Goal: Task Accomplishment & Management: Complete application form

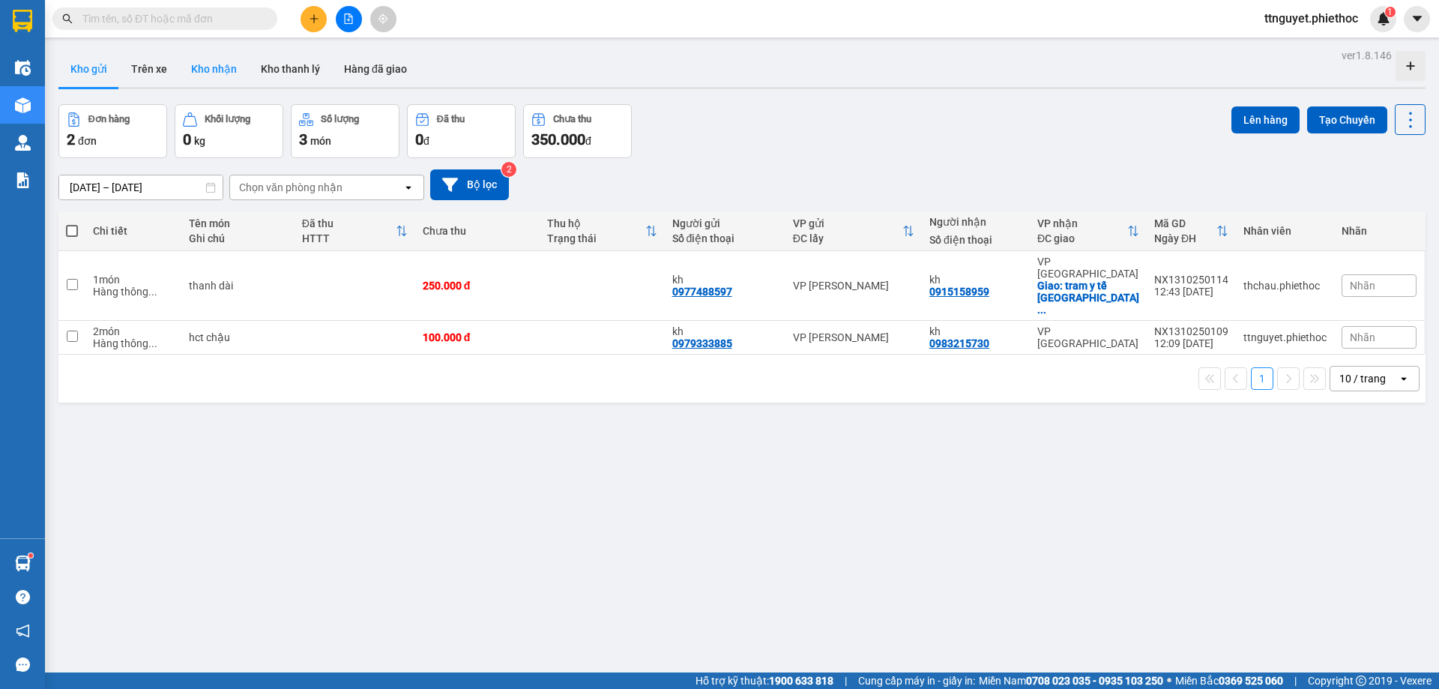
click at [224, 64] on button "Kho nhận" at bounding box center [214, 69] width 70 height 36
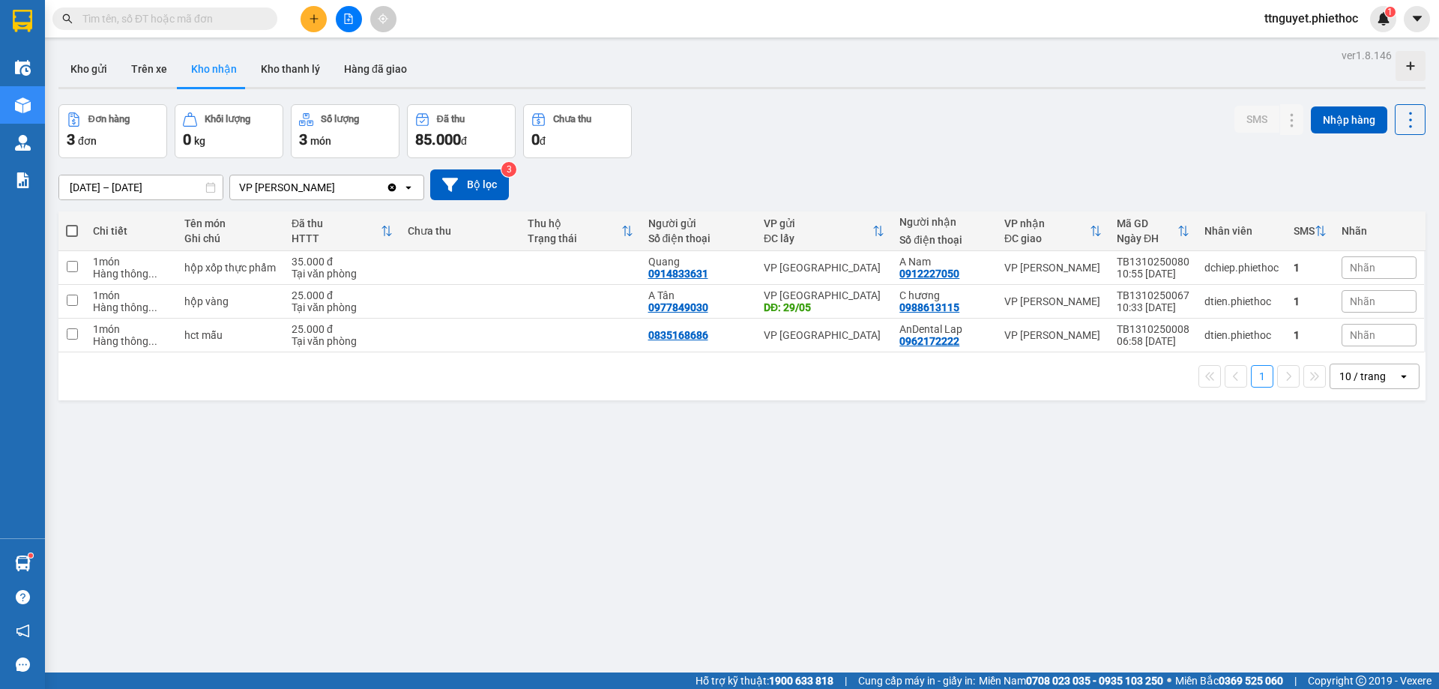
click at [161, 190] on input "[DATE] – [DATE]" at bounding box center [140, 187] width 163 height 24
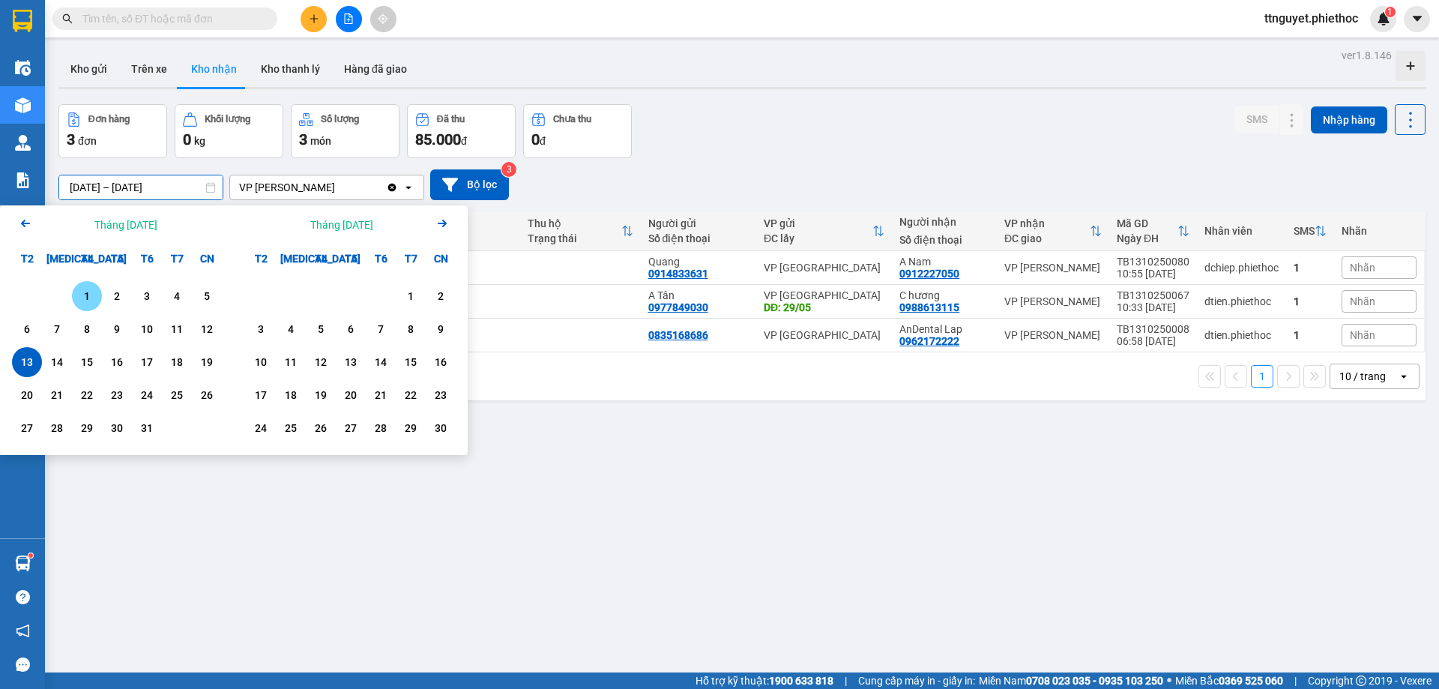
click at [84, 295] on div "1" at bounding box center [86, 296] width 21 height 18
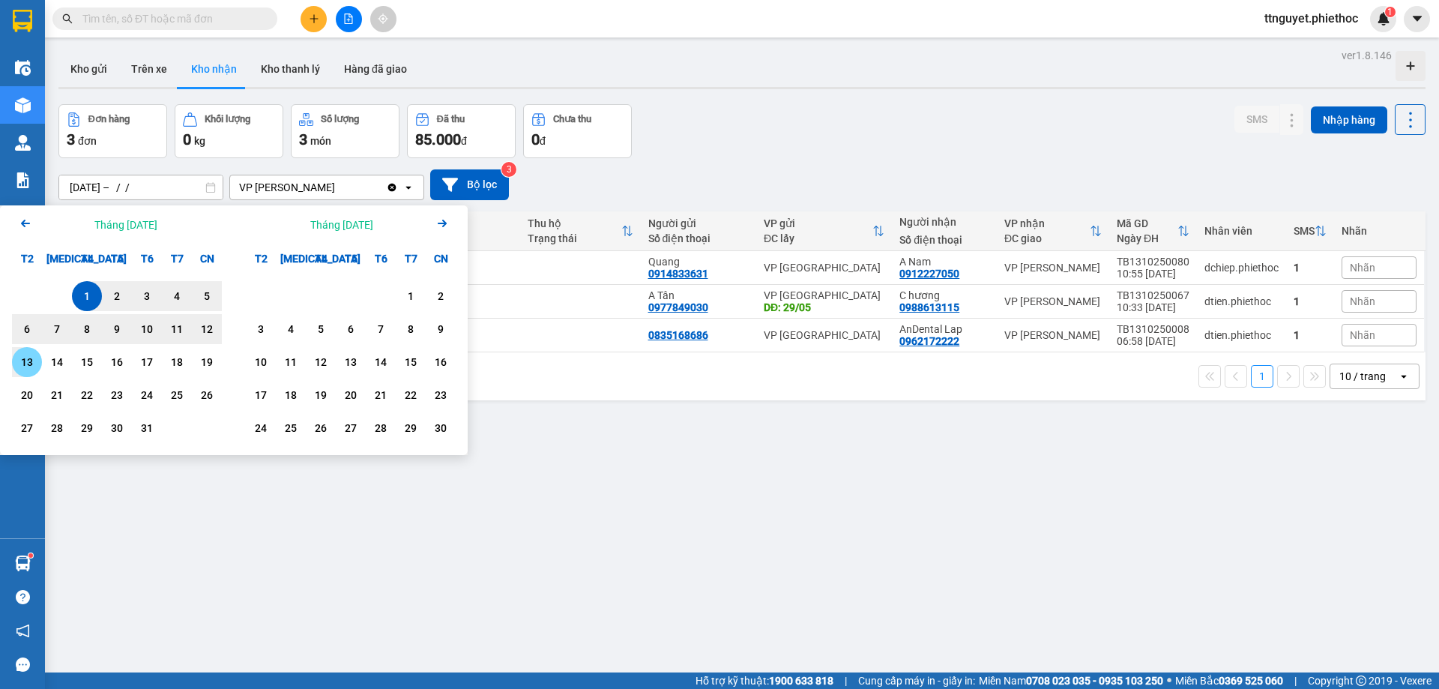
click at [27, 363] on div "13" at bounding box center [26, 362] width 21 height 18
type input "[DATE] – [DATE]"
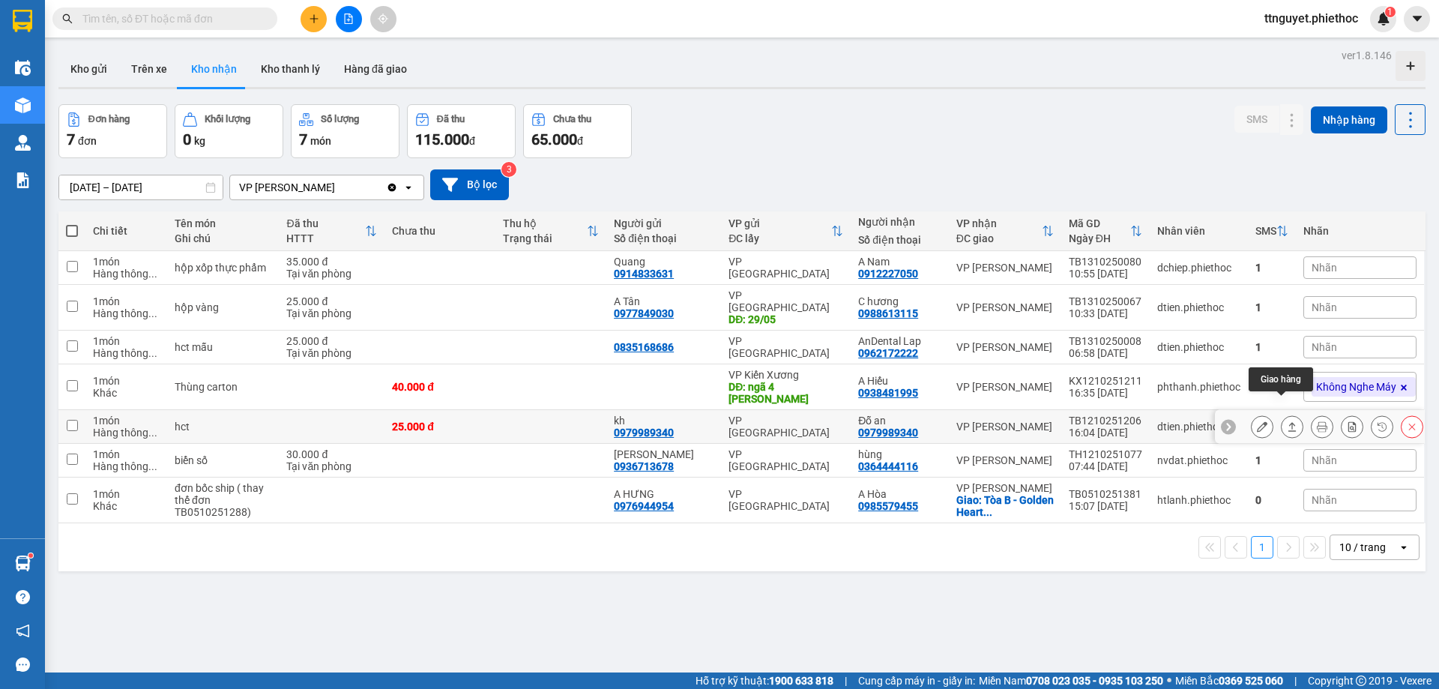
click at [1287, 421] on icon at bounding box center [1292, 426] width 10 height 10
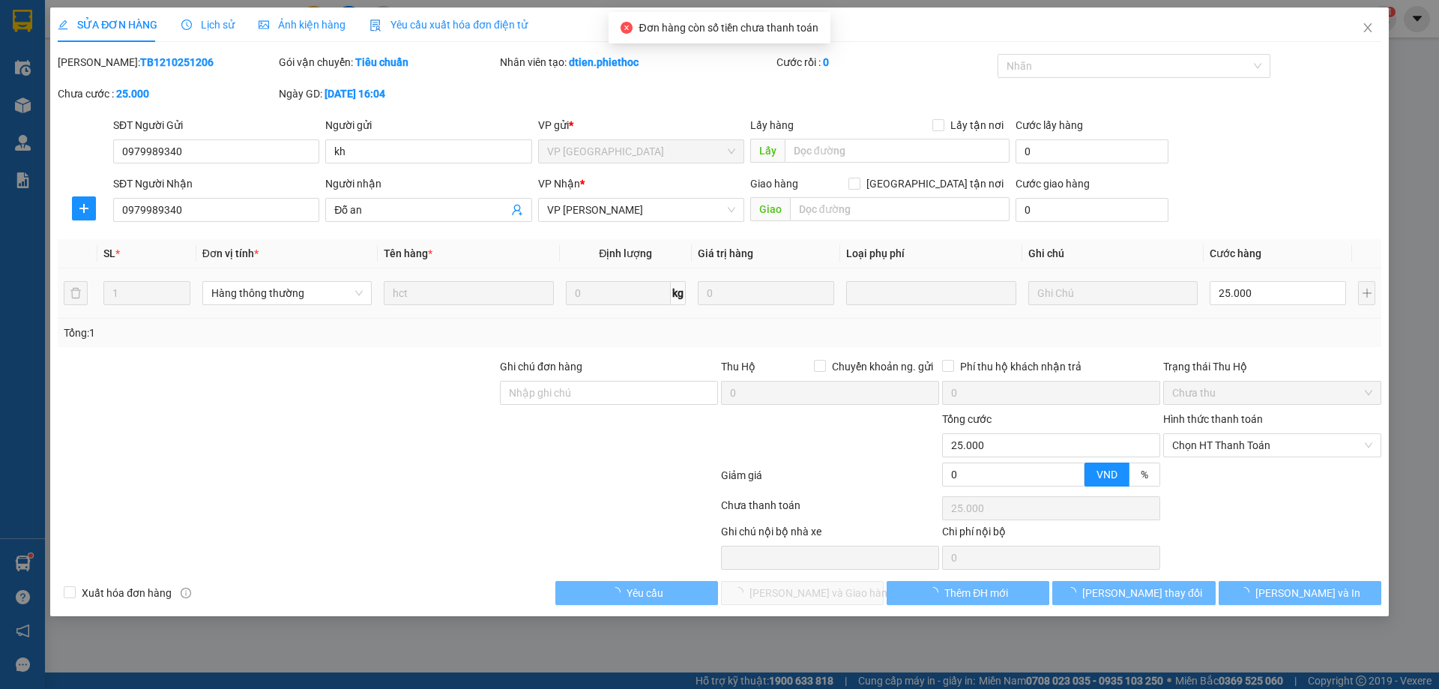
type input "0979989340"
type input "kh"
type input "0979989340"
type input "Đỗ an"
type input "0"
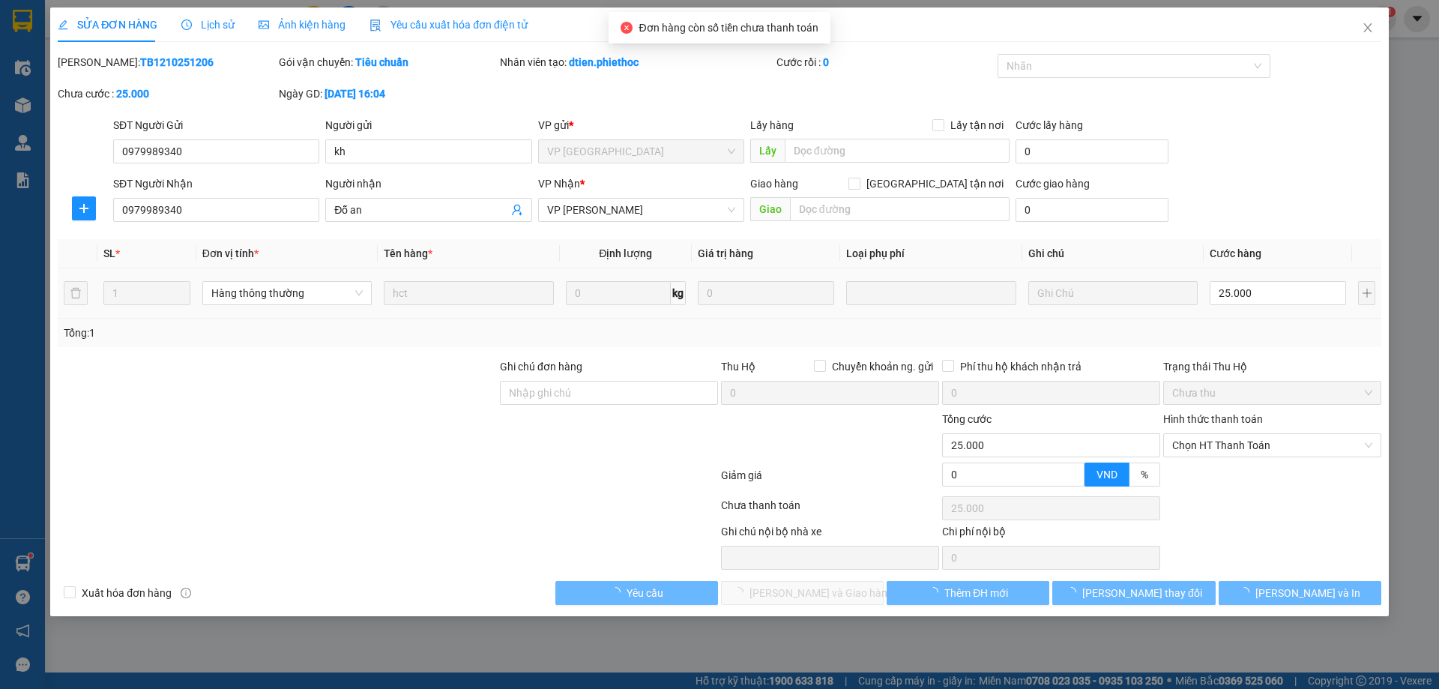
type input "25.000"
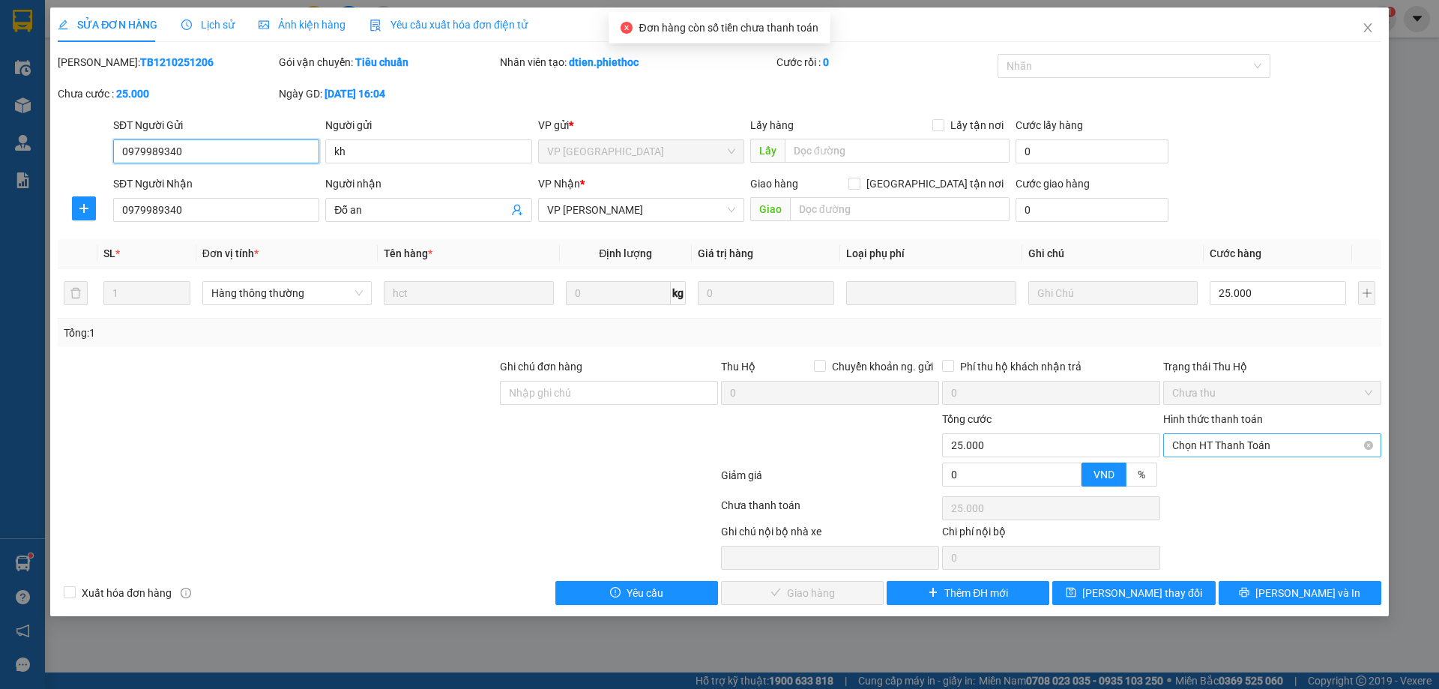
click at [1264, 444] on span "Chọn HT Thanh Toán" at bounding box center [1272, 445] width 200 height 22
click at [1251, 469] on div "Tại văn phòng" at bounding box center [1272, 475] width 200 height 16
type input "0"
click at [792, 598] on span "[PERSON_NAME] và Giao hàng" at bounding box center [822, 593] width 144 height 16
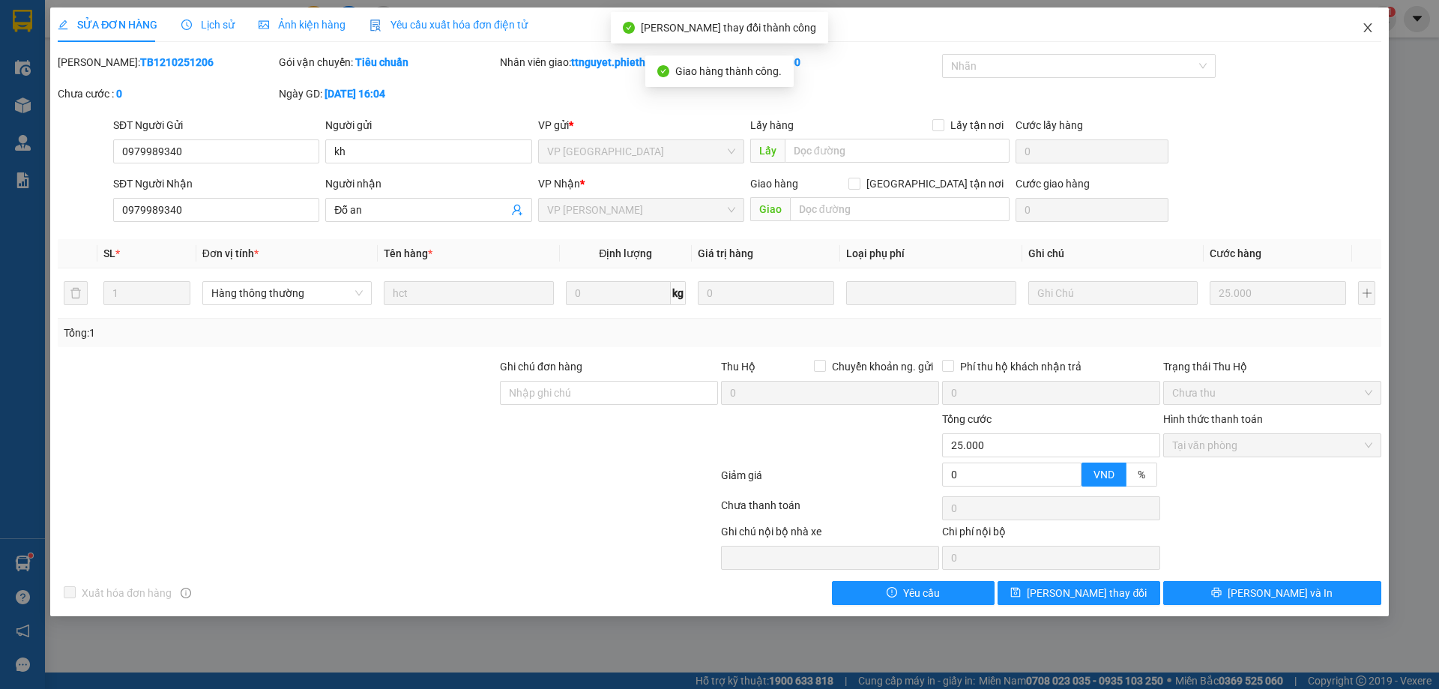
click at [1372, 25] on icon "close" at bounding box center [1368, 28] width 12 height 12
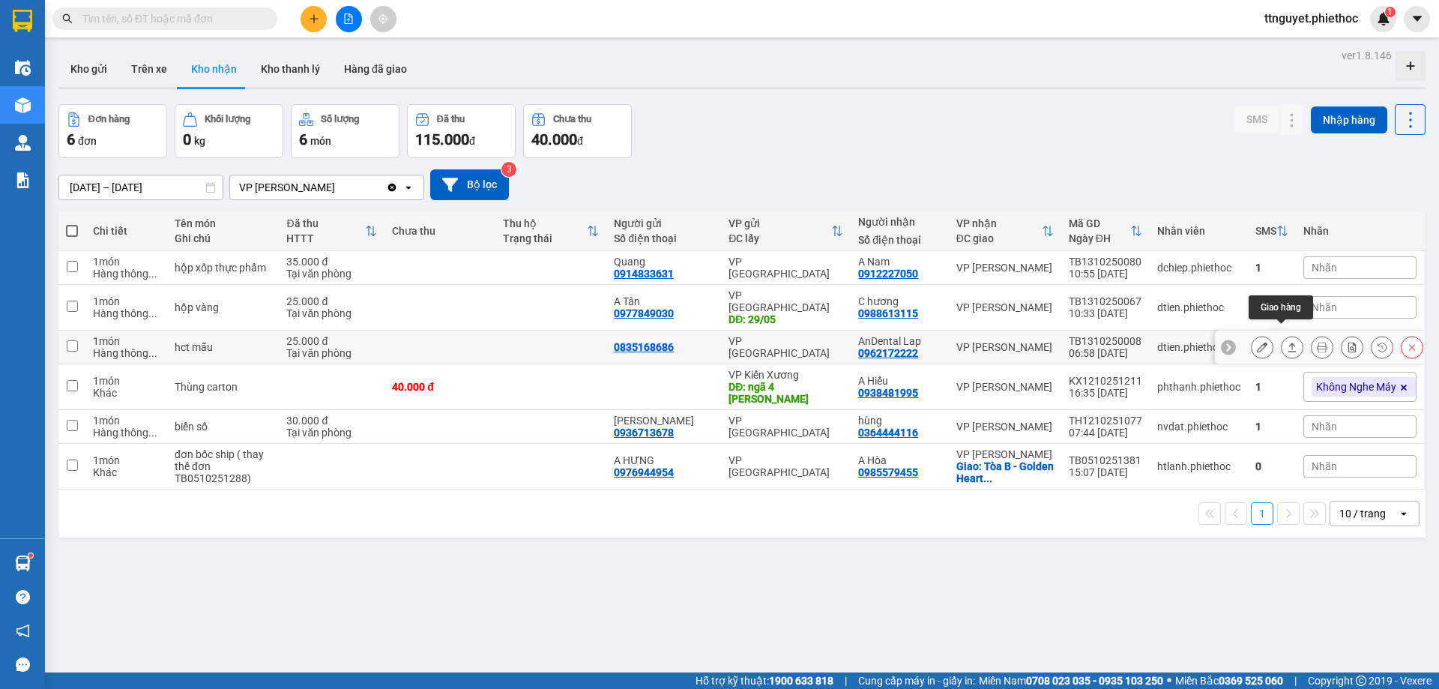
click at [1287, 342] on icon at bounding box center [1292, 347] width 10 height 10
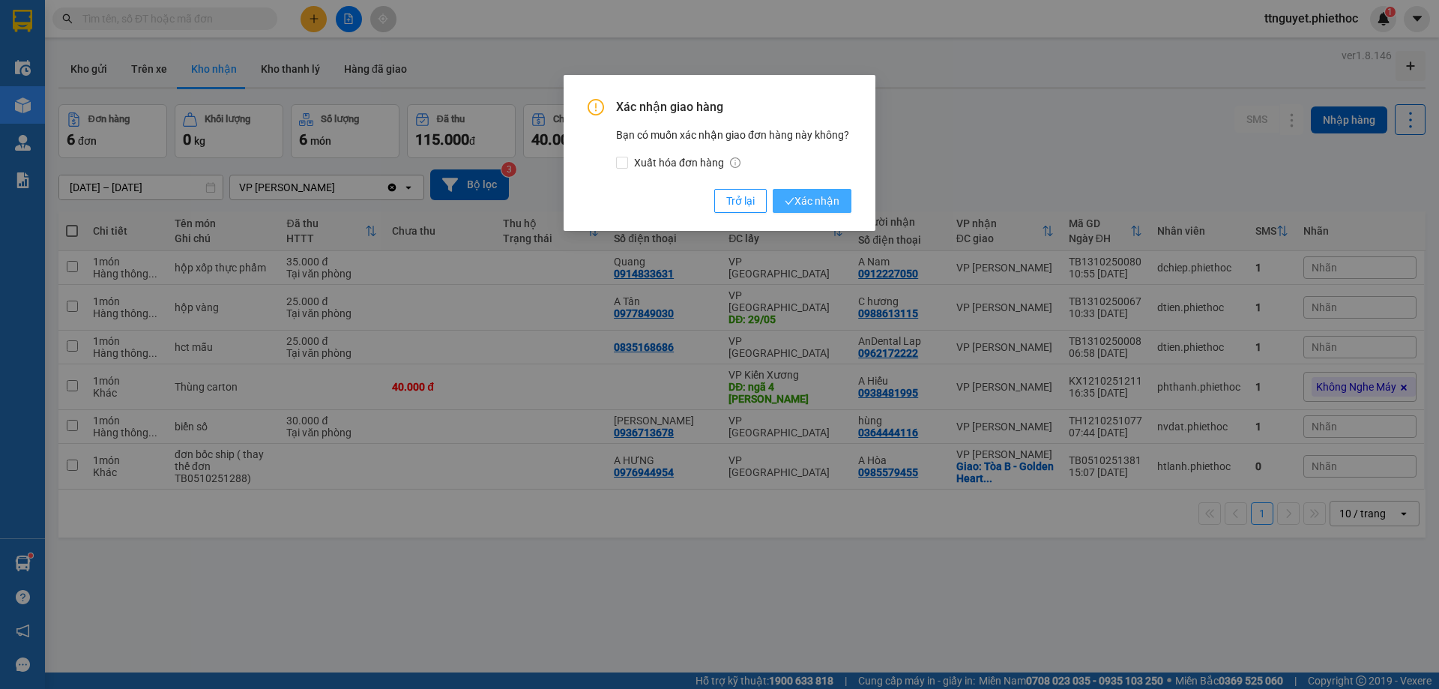
click at [810, 203] on span "Xác nhận" at bounding box center [812, 201] width 55 height 16
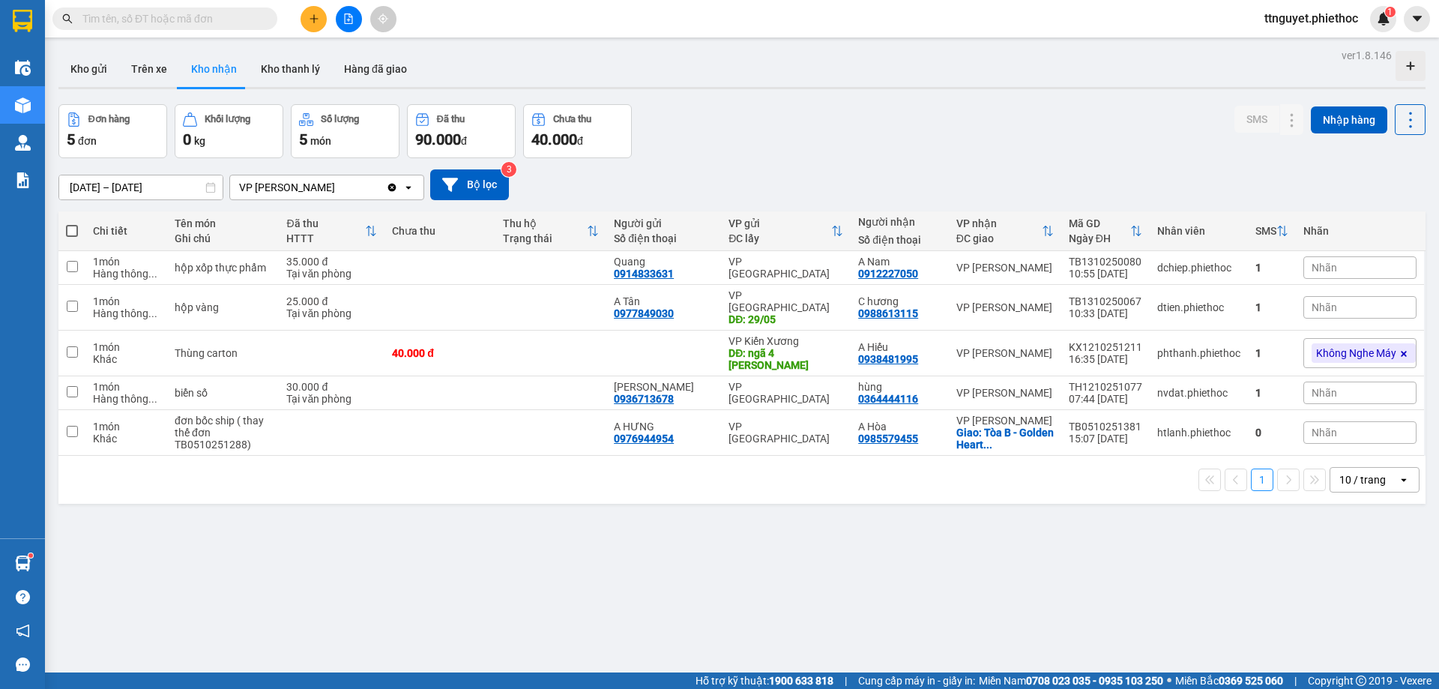
click at [157, 23] on input "text" at bounding box center [170, 18] width 177 height 16
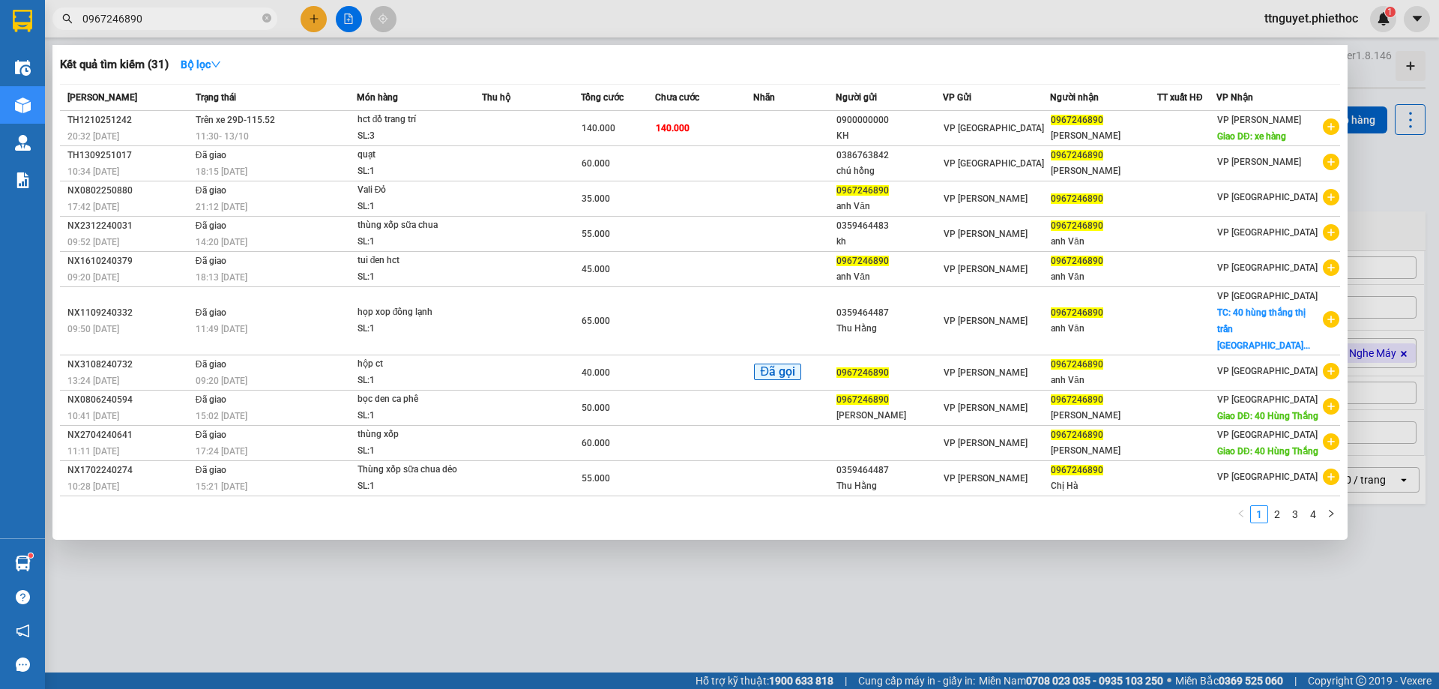
type input "0967246890"
click at [270, 19] on icon "close-circle" at bounding box center [266, 17] width 9 height 9
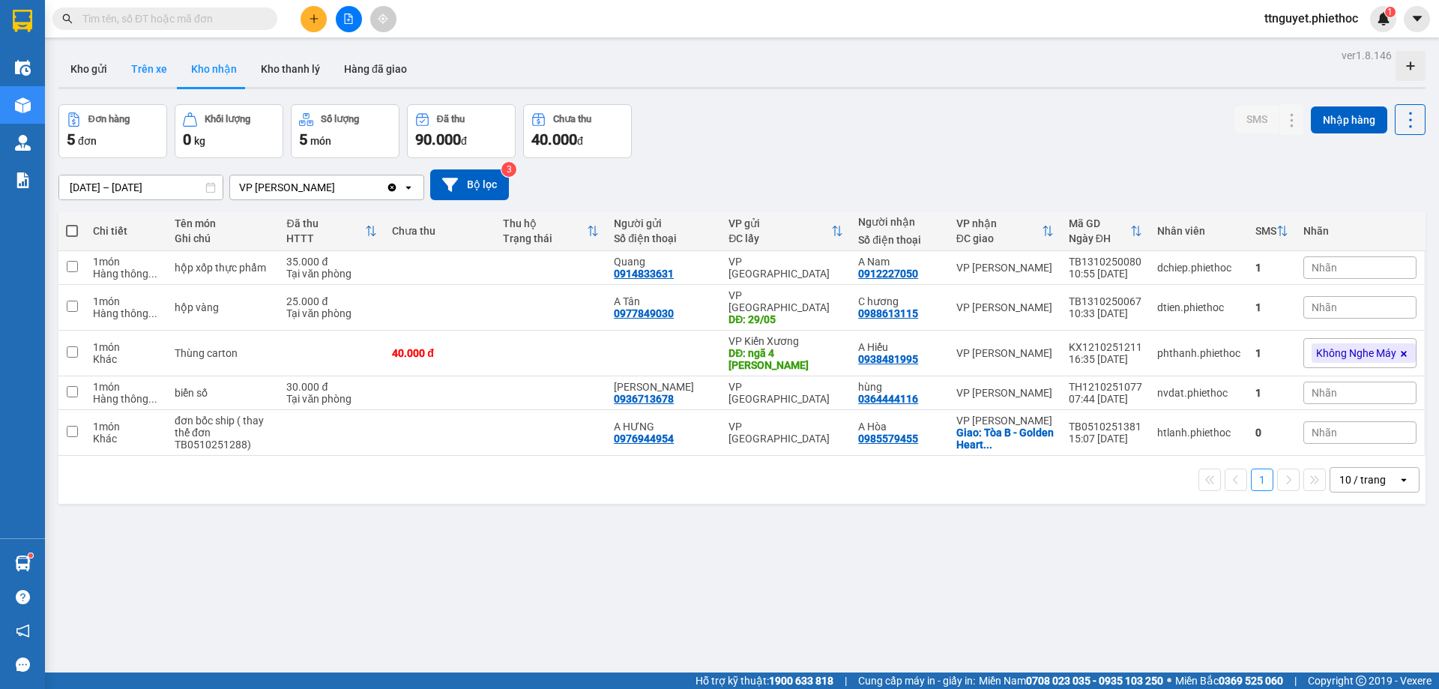
click at [140, 76] on button "Trên xe" at bounding box center [149, 69] width 60 height 36
type input "[DATE] – [DATE]"
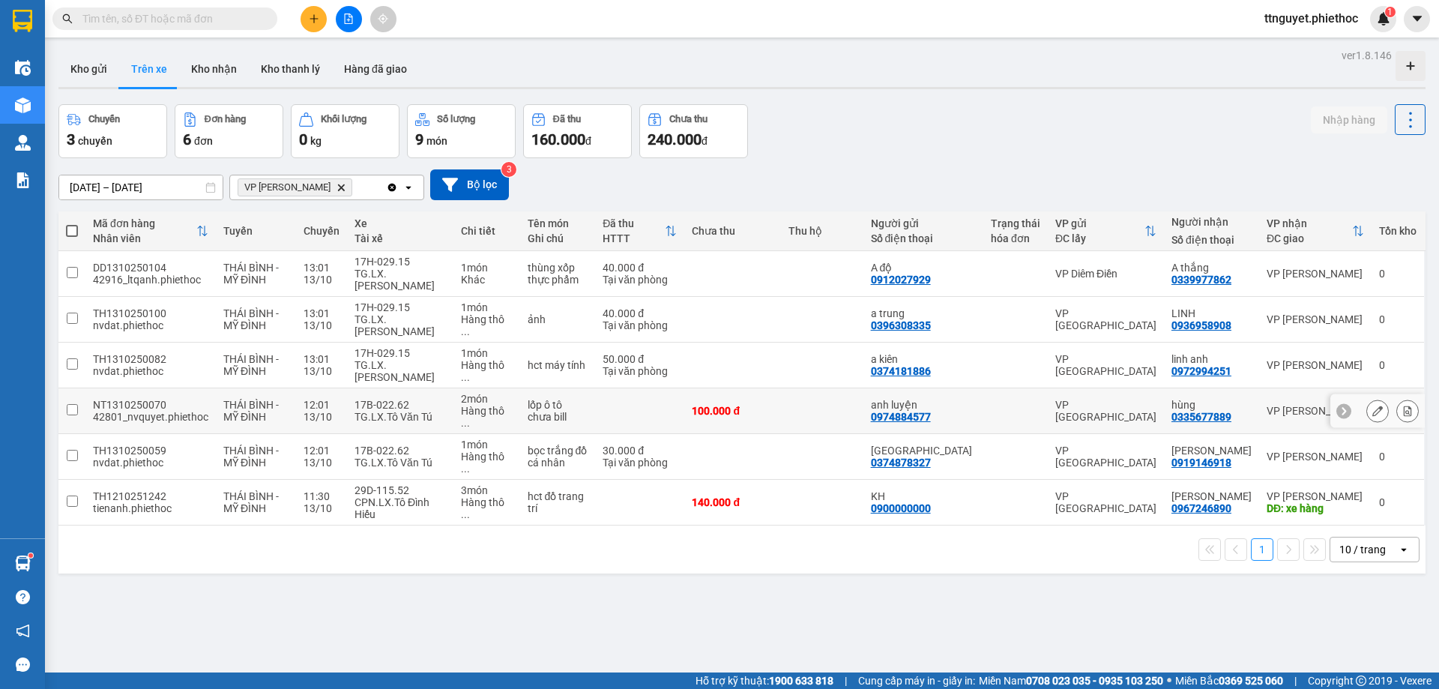
click at [376, 399] on div "17B-022.62" at bounding box center [400, 405] width 91 height 12
checkbox input "true"
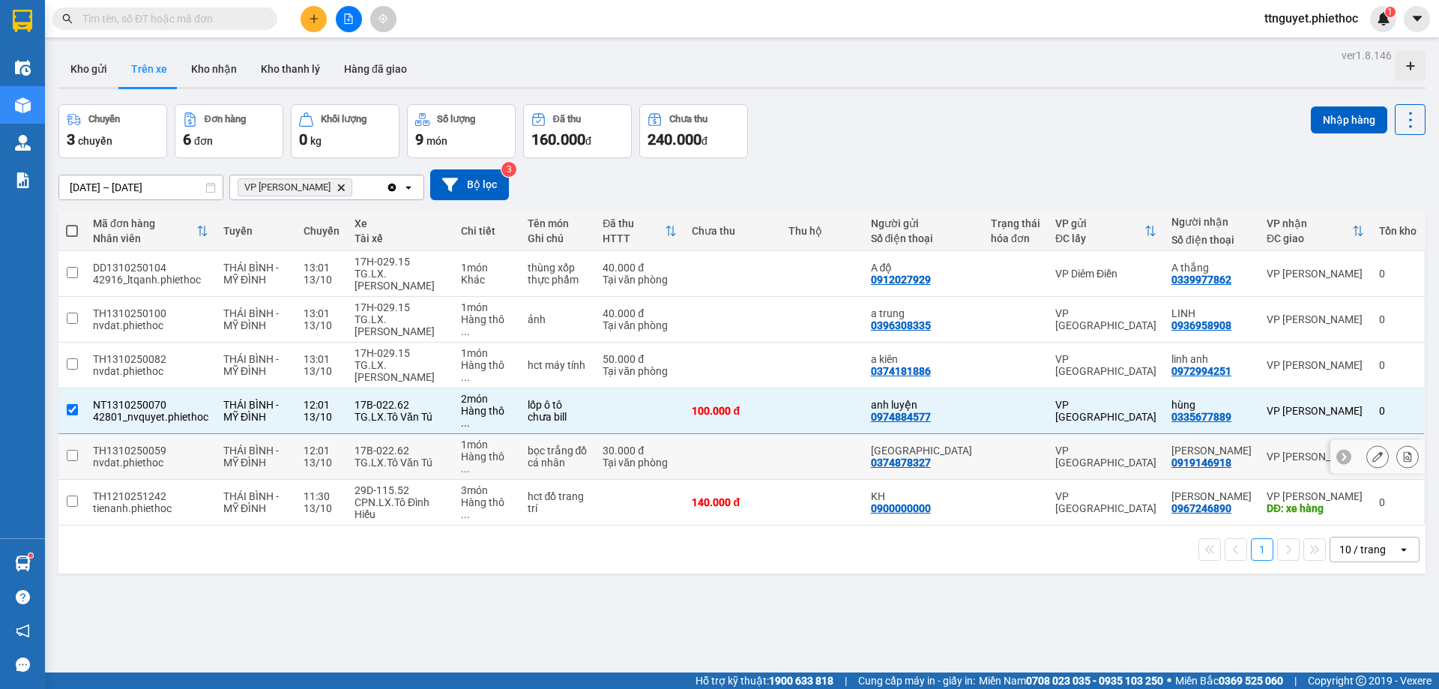
click at [352, 452] on td "17B-022.62 TG.LX.Tô Văn Tú" at bounding box center [400, 457] width 106 height 46
checkbox input "true"
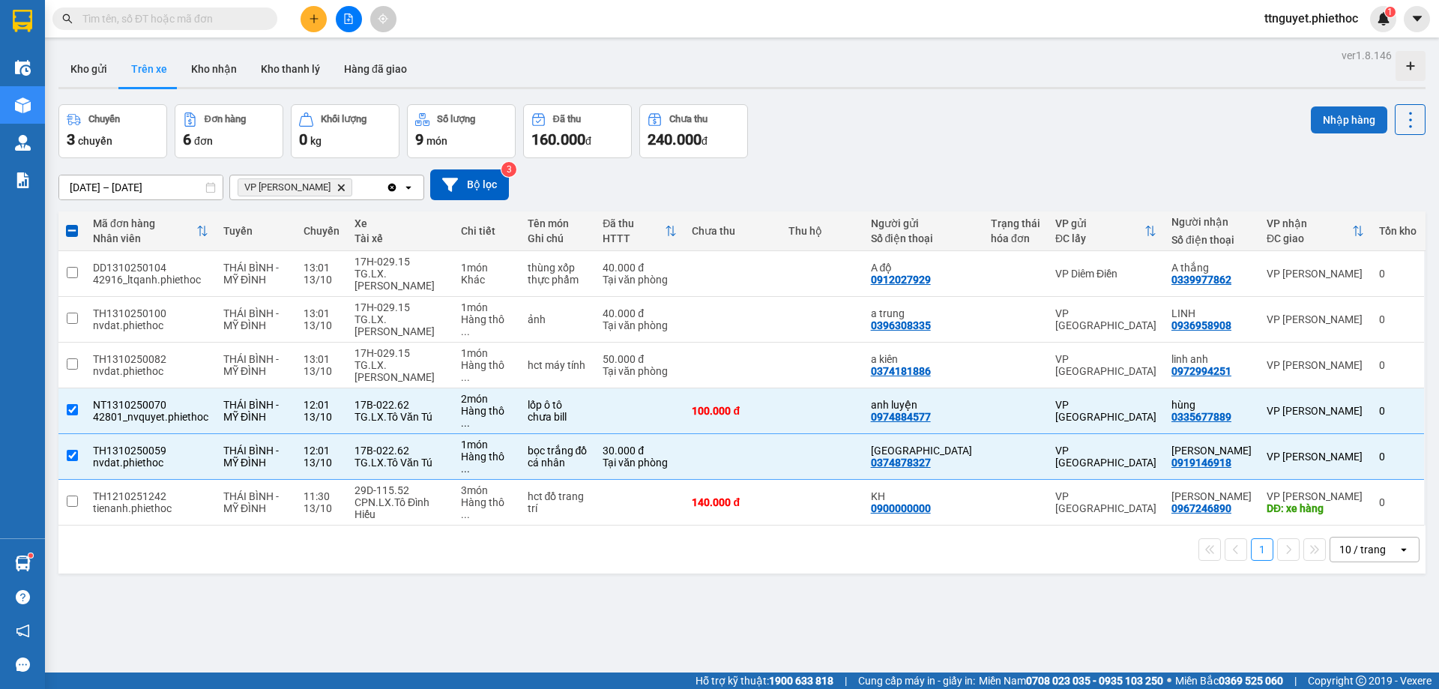
click at [1324, 115] on button "Nhập hàng" at bounding box center [1349, 119] width 76 height 27
checkbox input "false"
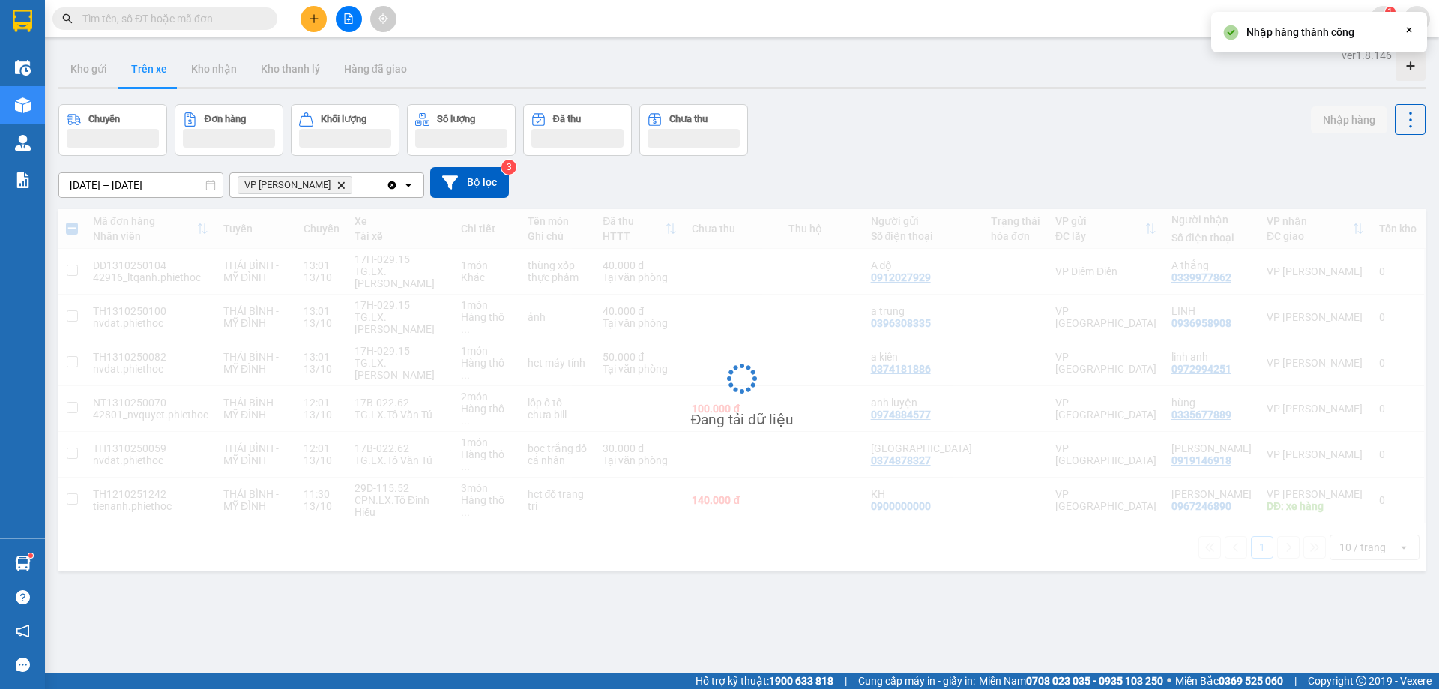
click at [1013, 156] on div "[DATE] – [DATE] Press the down arrow key to interact with the calendar and sele…" at bounding box center [741, 182] width 1367 height 53
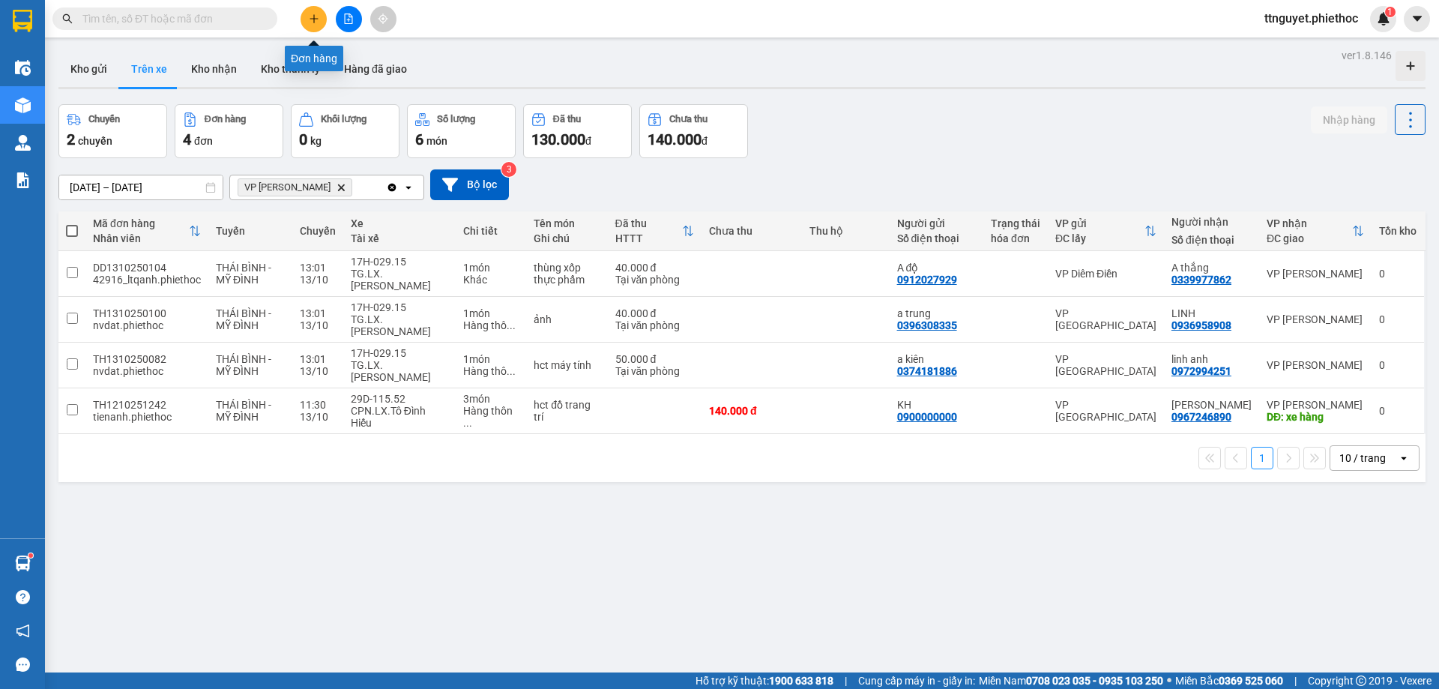
click at [316, 16] on icon "plus" at bounding box center [314, 18] width 10 height 10
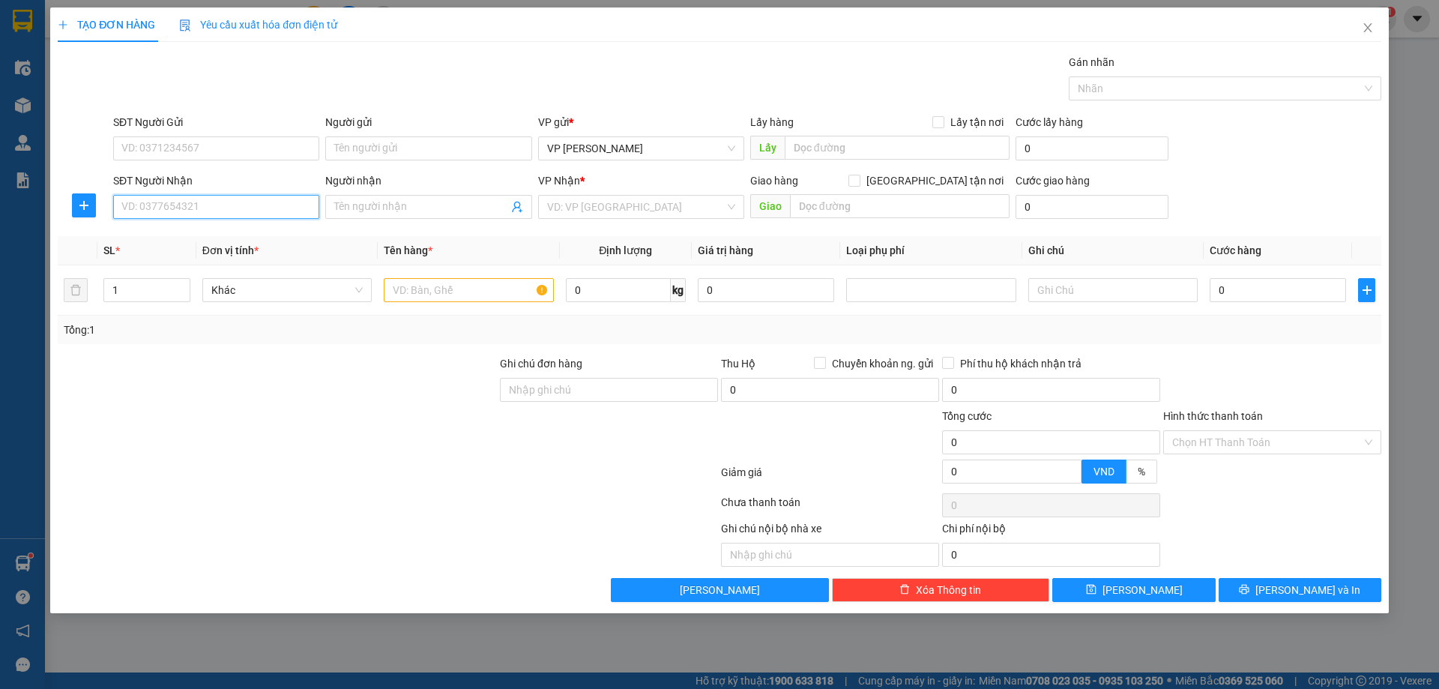
click at [197, 211] on input "SĐT Người Nhận" at bounding box center [216, 207] width 206 height 24
click at [200, 144] on input "SĐT Người Gửi" at bounding box center [216, 148] width 206 height 24
type input "0"
click at [157, 208] on input "SĐT Người Nhận" at bounding box center [216, 207] width 206 height 24
type input "0977443933"
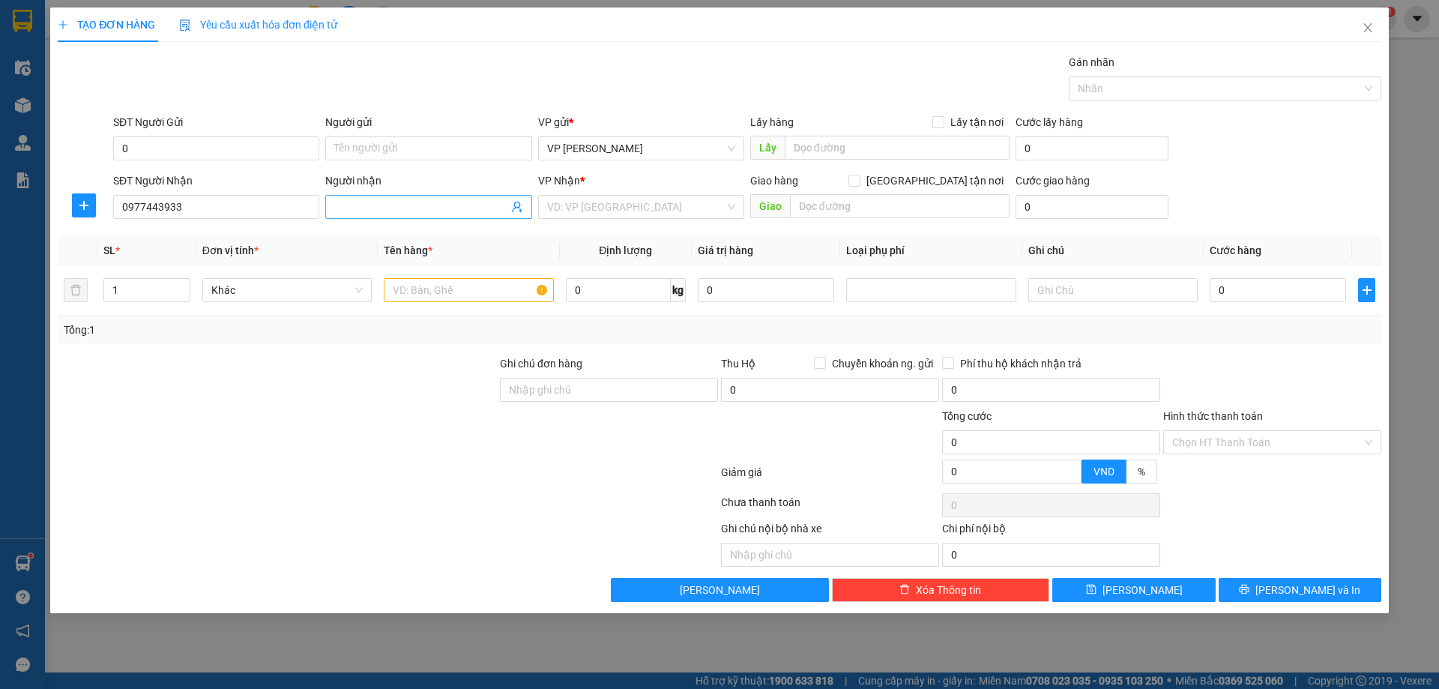
click at [393, 207] on input "Người nhận" at bounding box center [420, 207] width 173 height 16
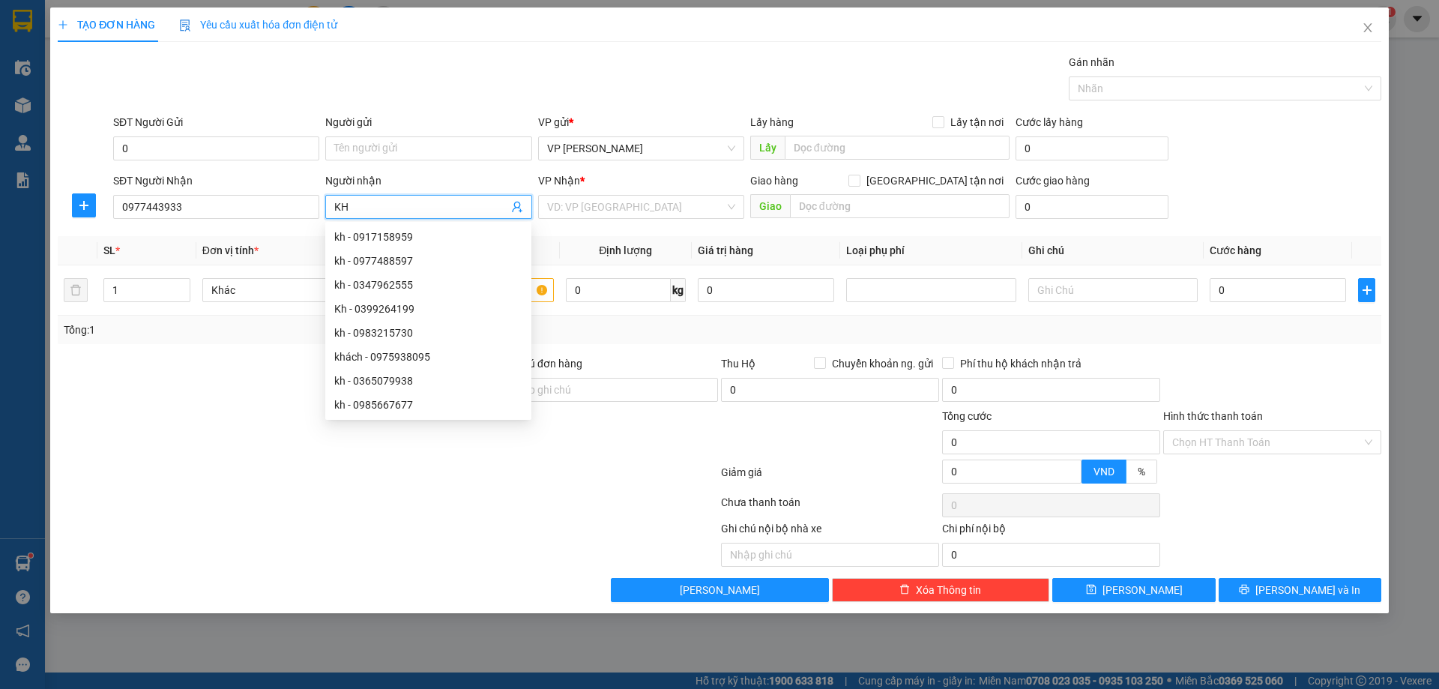
type input "KH"
click at [183, 134] on div "SĐT Người Gửi" at bounding box center [216, 125] width 206 height 22
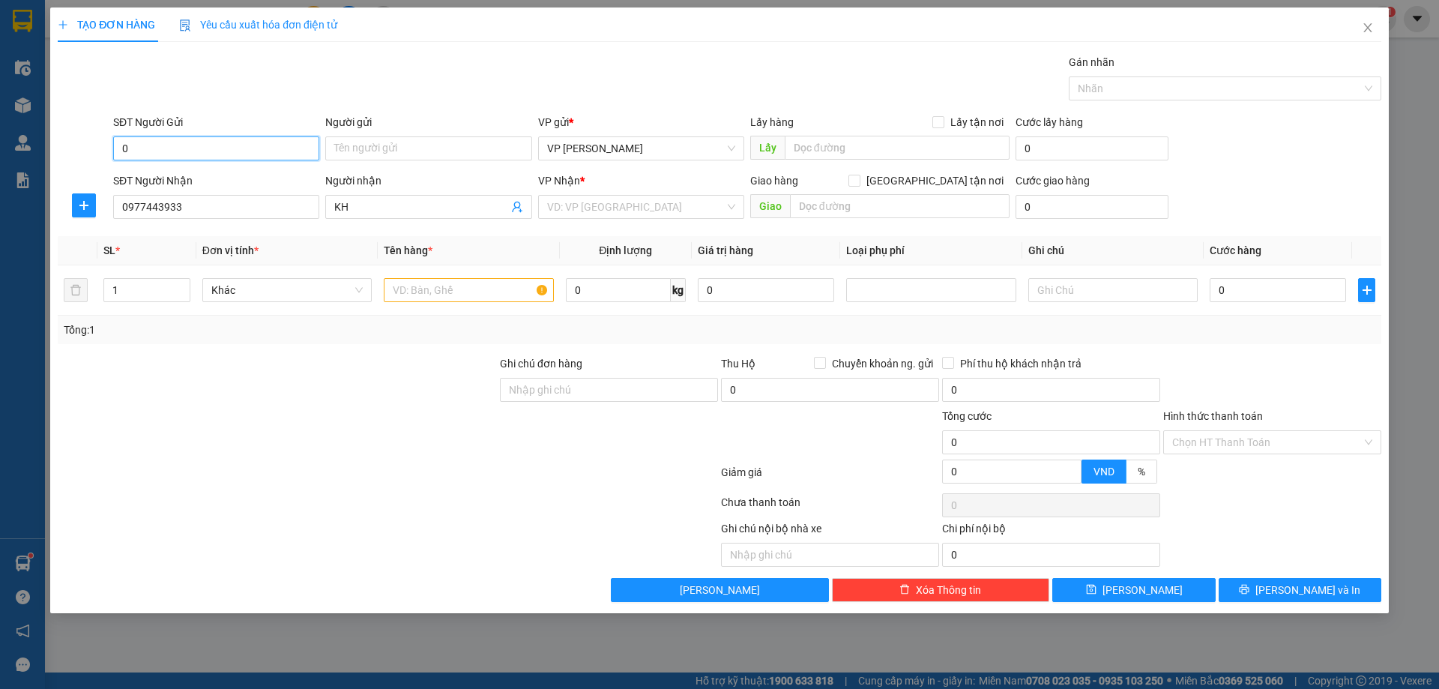
click at [174, 144] on input "0" at bounding box center [216, 148] width 206 height 24
type input "0946612460"
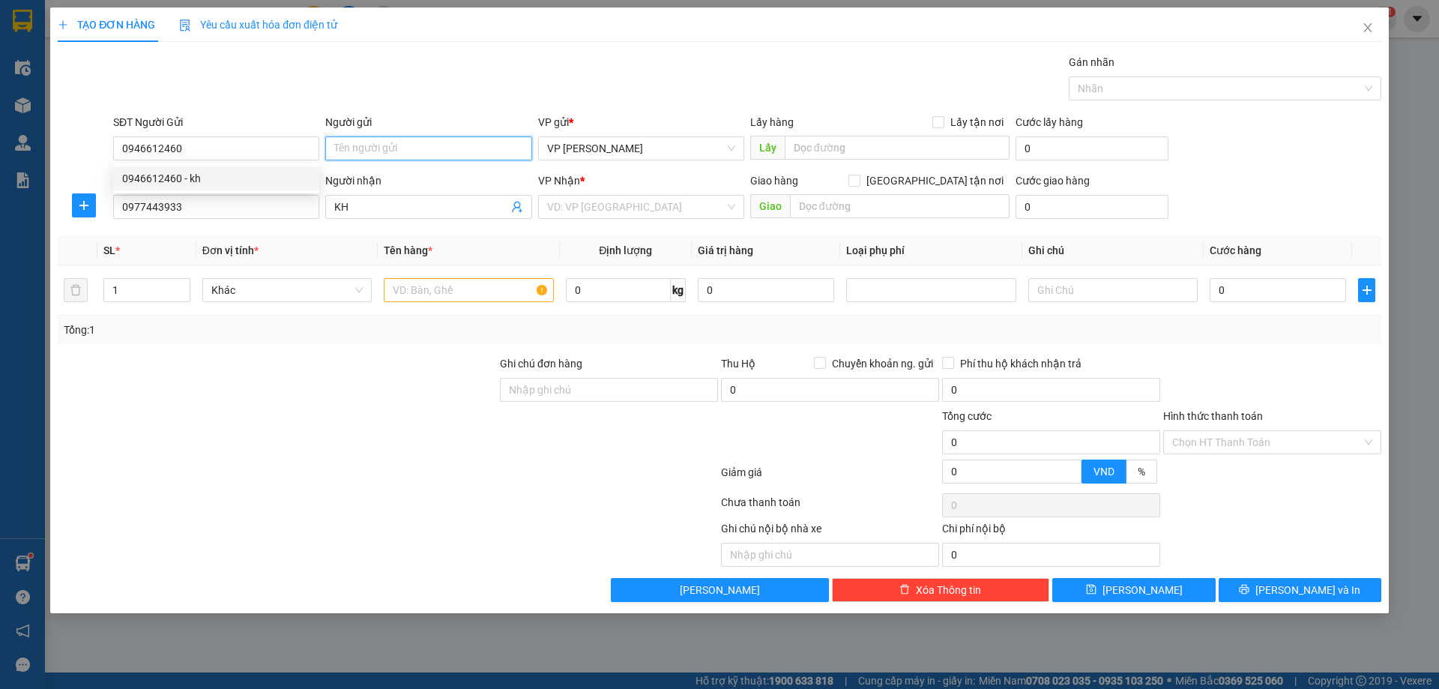
click at [347, 148] on input "Người gửi" at bounding box center [428, 148] width 206 height 24
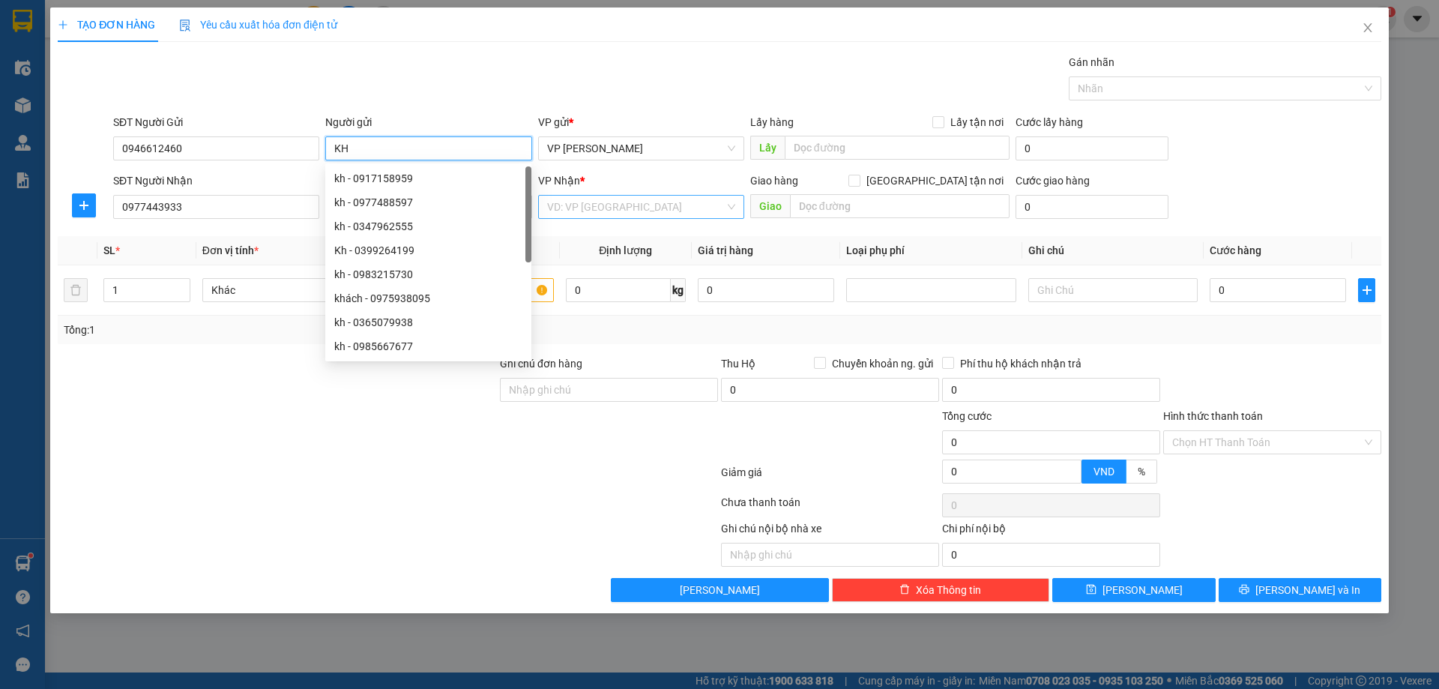
type input "KH"
click at [614, 204] on input "search" at bounding box center [636, 207] width 178 height 22
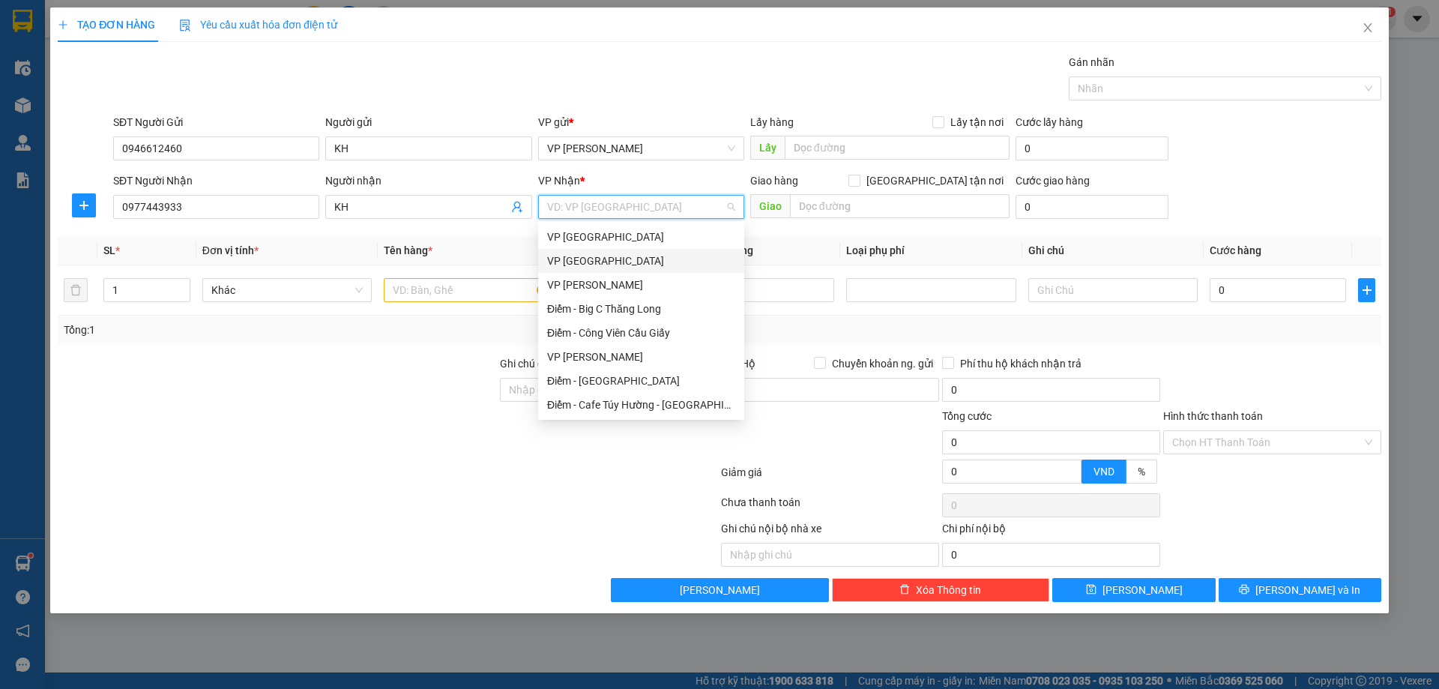
click at [603, 264] on div "VP [GEOGRAPHIC_DATA]" at bounding box center [641, 261] width 188 height 16
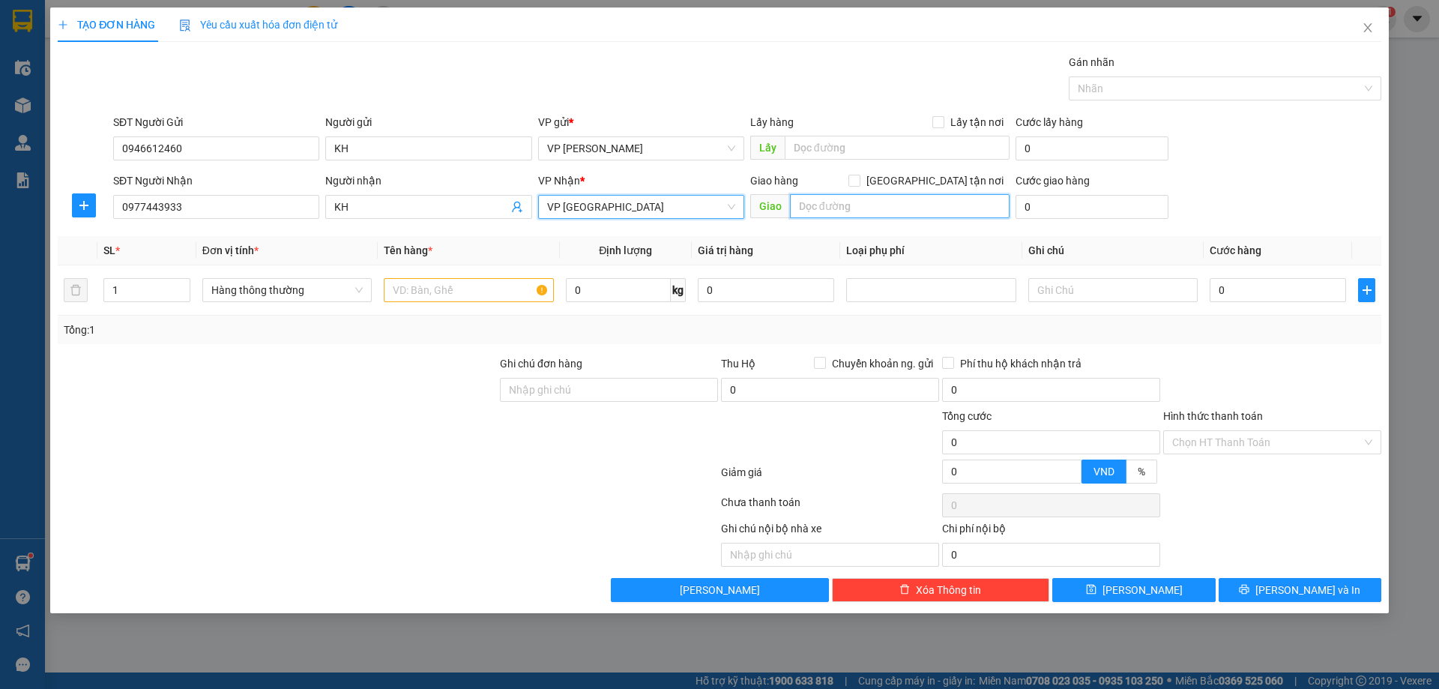
click at [848, 209] on input "text" at bounding box center [900, 206] width 220 height 24
type input "C"
type input "CẦU ĐÁ"
click at [477, 292] on input "text" at bounding box center [468, 290] width 169 height 24
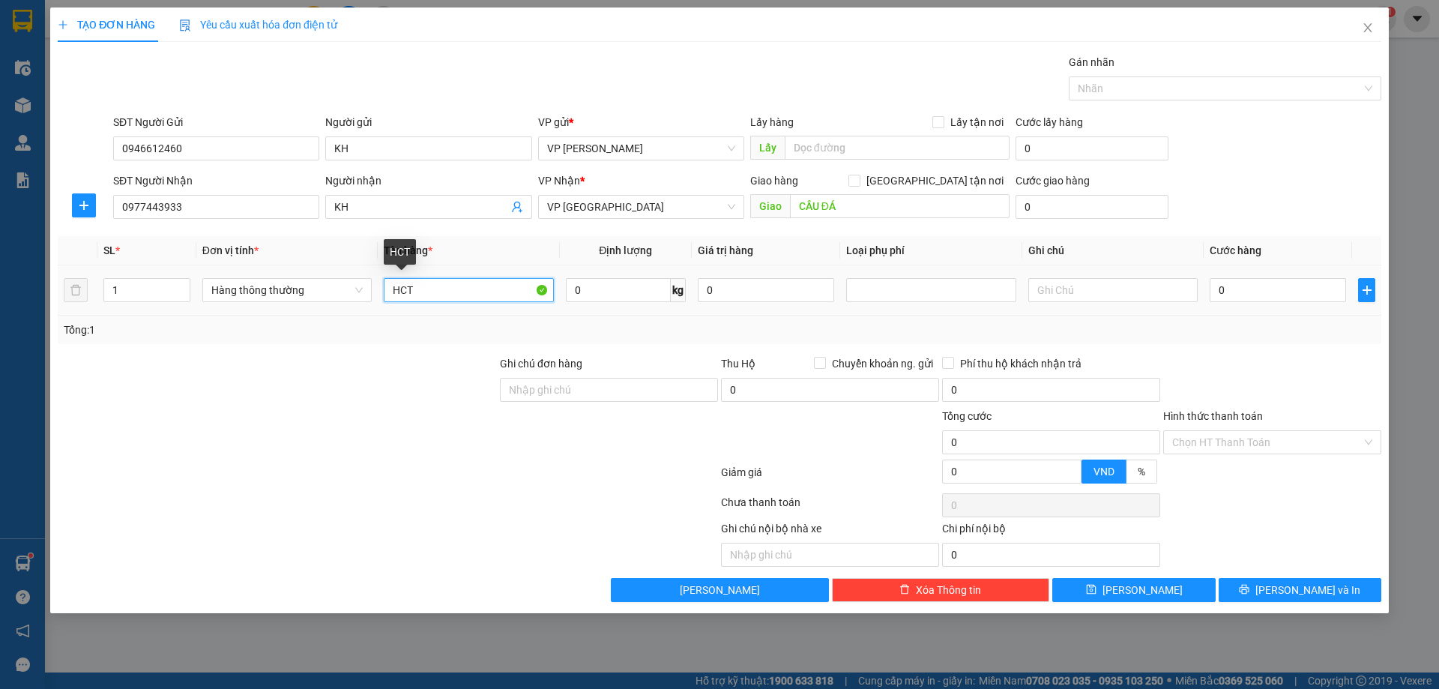
click at [508, 292] on input "HCT" at bounding box center [468, 290] width 169 height 24
type input "HCT PHÍM"
click at [1055, 219] on div "Cước giao hàng 0" at bounding box center [1092, 198] width 153 height 52
click at [1060, 214] on input "0" at bounding box center [1092, 207] width 153 height 24
type input "5"
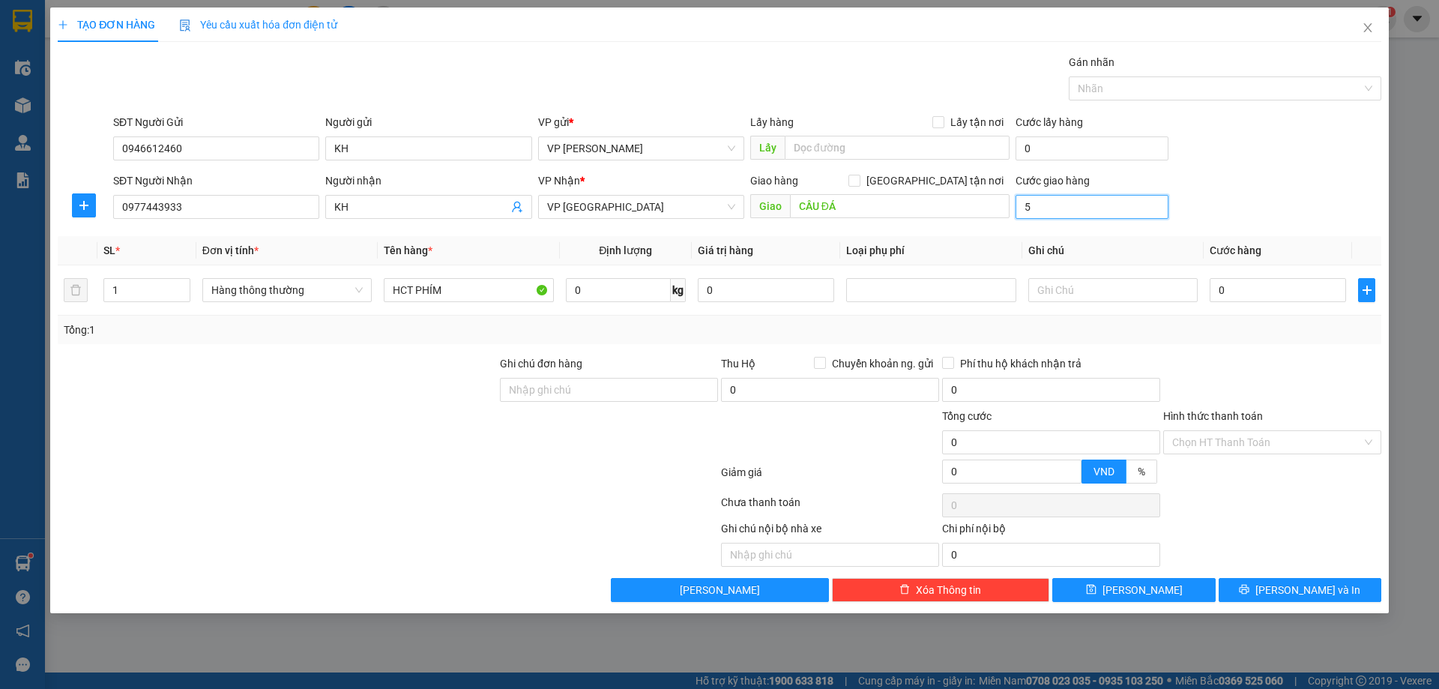
type input "5"
type input "5.000"
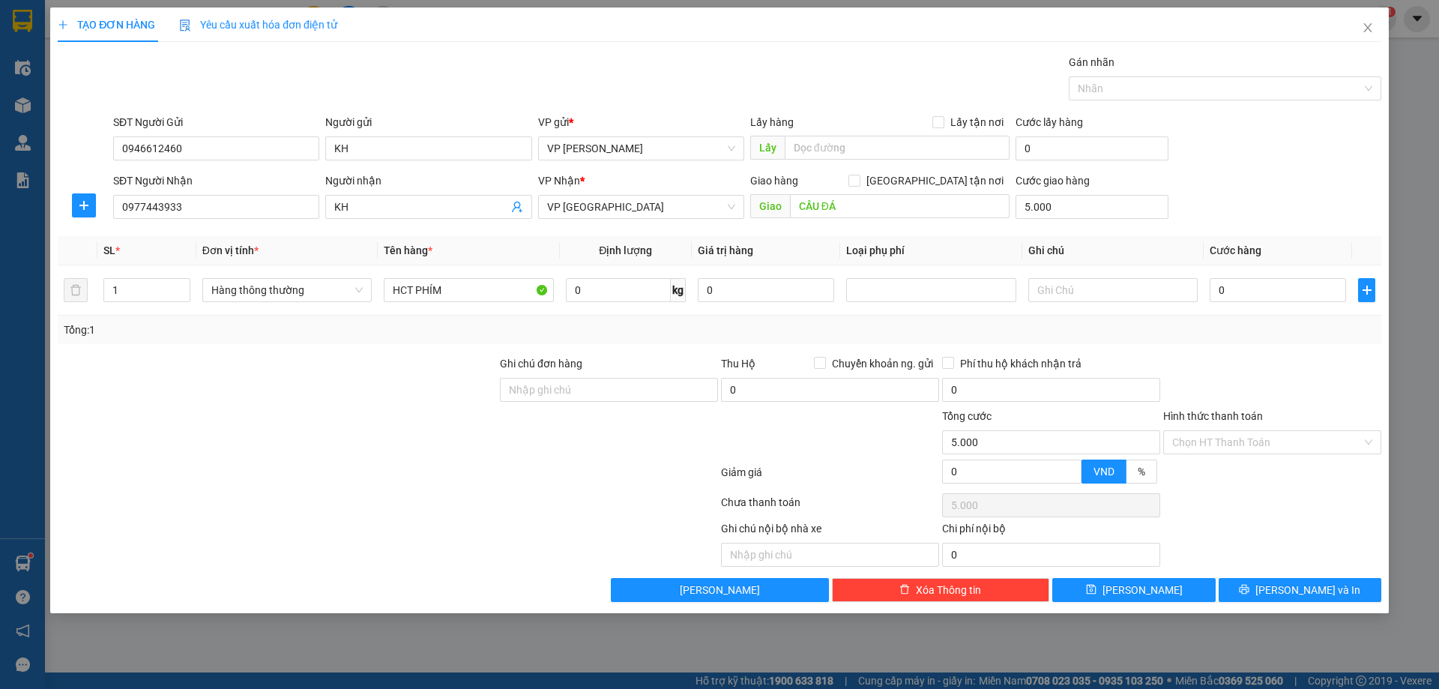
click at [1253, 169] on form "SĐT Người Gửi 0946612460 Người gửi KH VP gửi * VP [PERSON_NAME] Lấy hàng Lấy tậ…" at bounding box center [720, 169] width 1324 height 111
click at [1259, 292] on input "0" at bounding box center [1278, 290] width 136 height 24
type input "02"
type input "5.002"
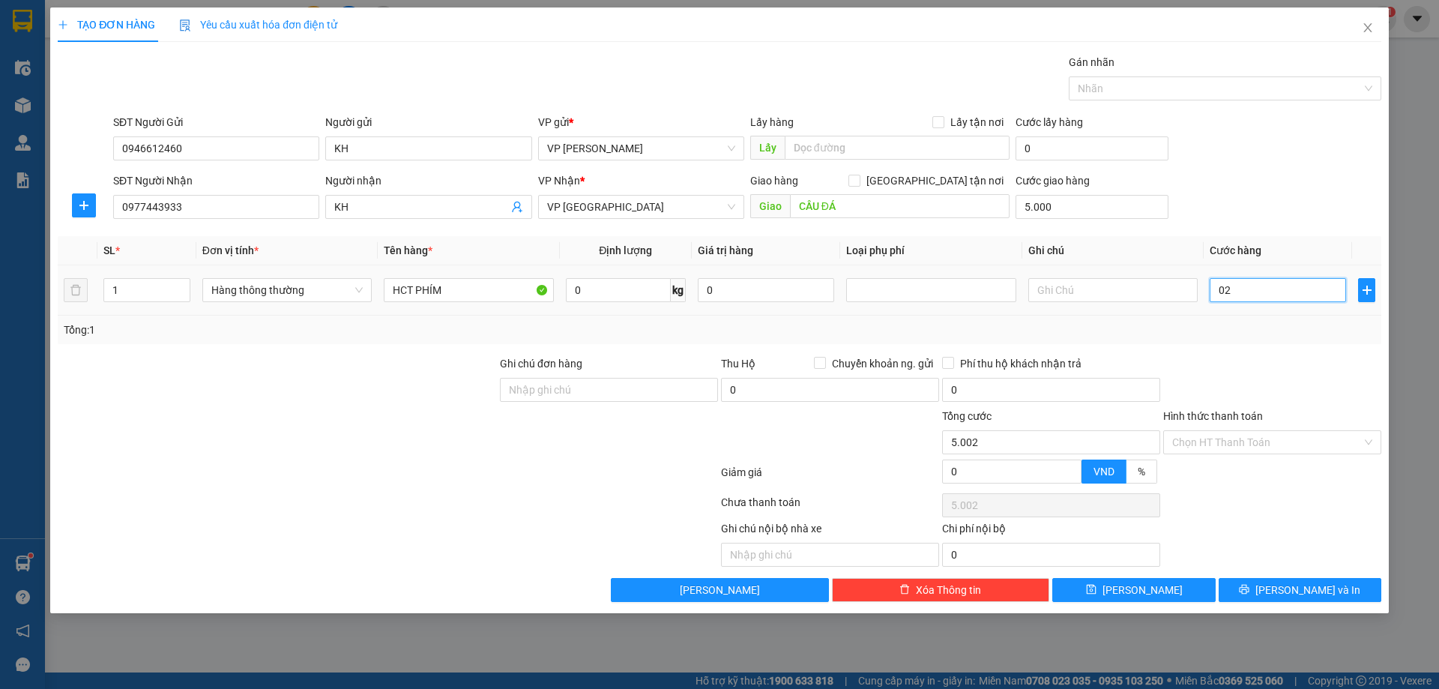
type input "025"
type input "5.025"
type input "25.000"
type input "30.000"
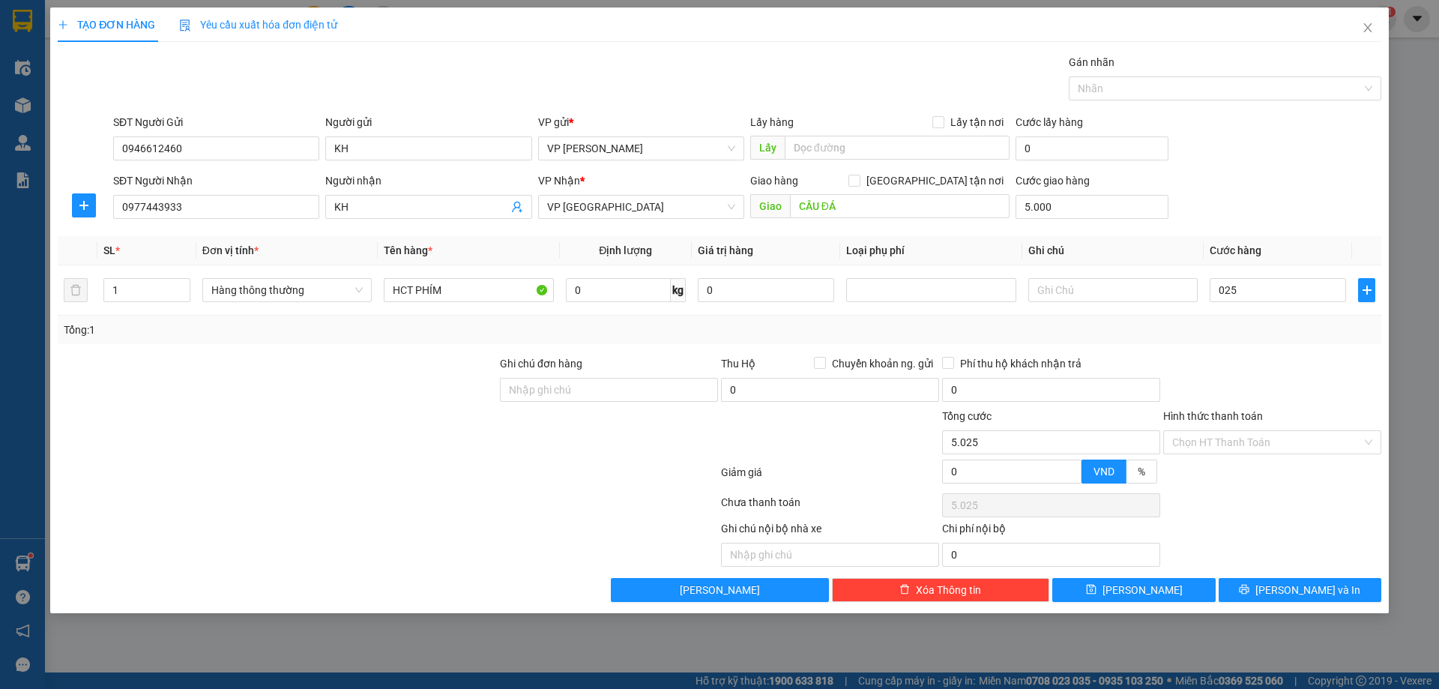
type input "30.000"
click at [1274, 347] on div "Transit Pickup Surcharge Ids Transit Deliver Surcharge Ids Transit Deliver Surc…" at bounding box center [720, 328] width 1324 height 548
click at [1254, 590] on button "[PERSON_NAME] và In" at bounding box center [1300, 590] width 163 height 24
